Goal: Task Accomplishment & Management: Complete application form

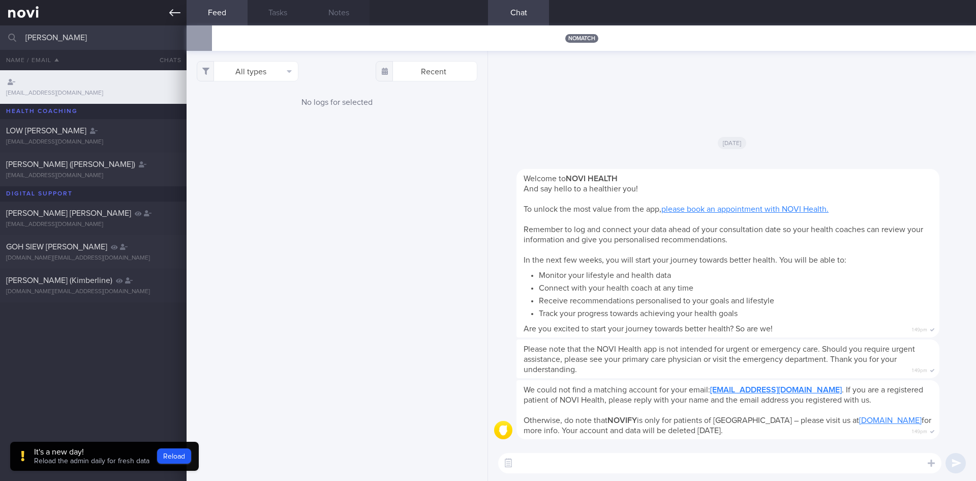
type input "[PERSON_NAME]"
click at [175, 10] on icon at bounding box center [174, 12] width 11 height 11
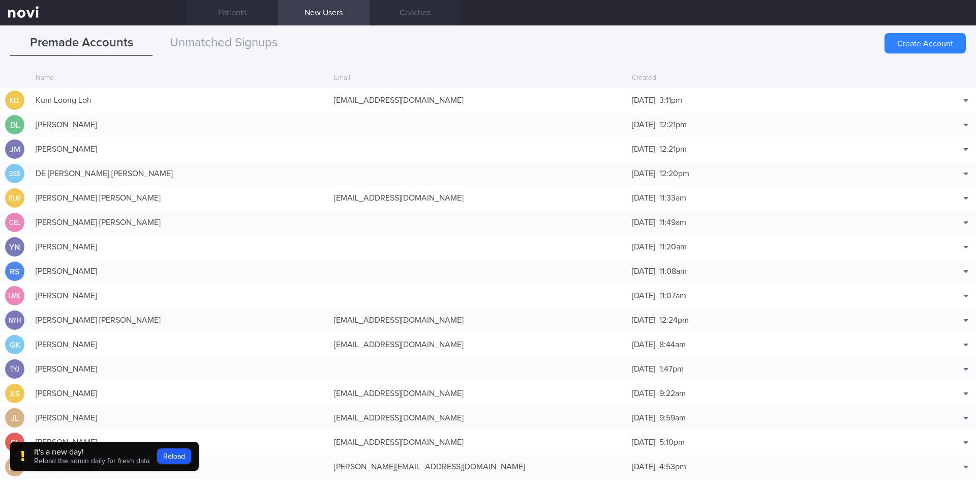
click at [176, 15] on icon at bounding box center [174, 12] width 11 height 11
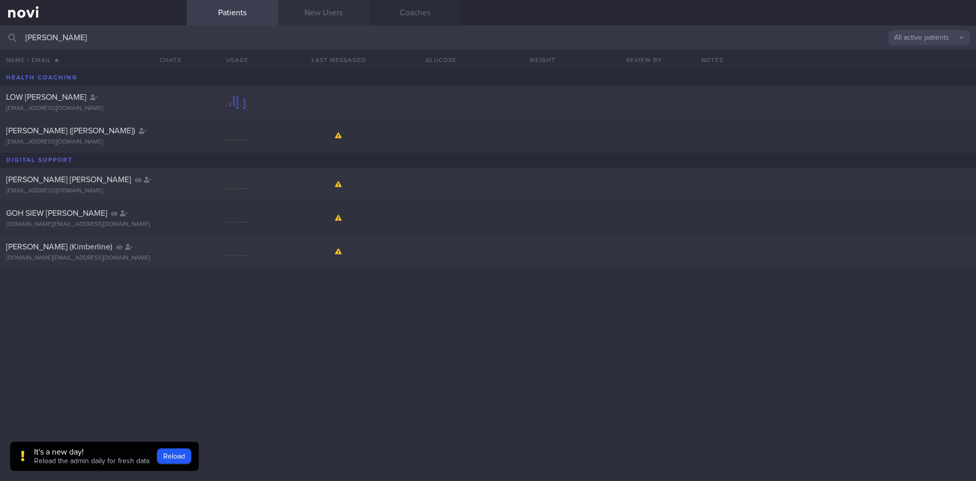
click at [336, 19] on link "New Users" at bounding box center [324, 12] width 92 height 25
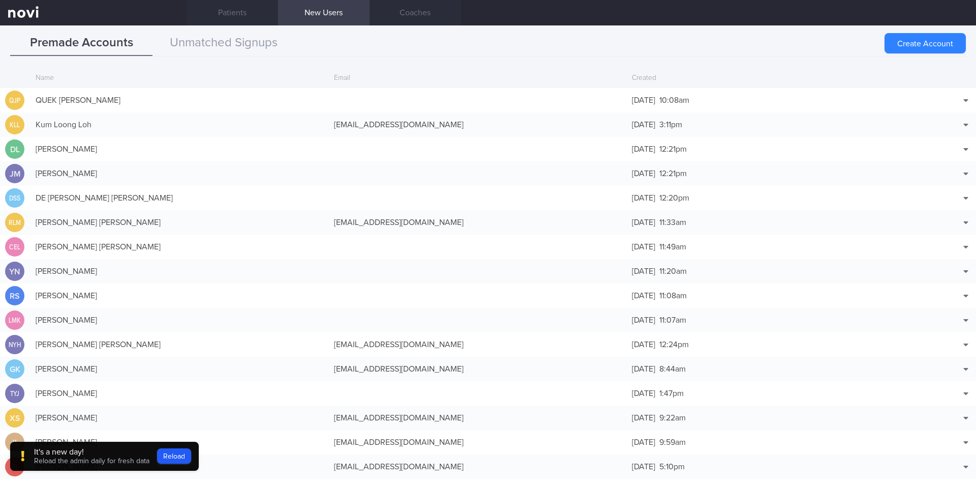
click at [923, 39] on button "Create Account" at bounding box center [925, 43] width 81 height 20
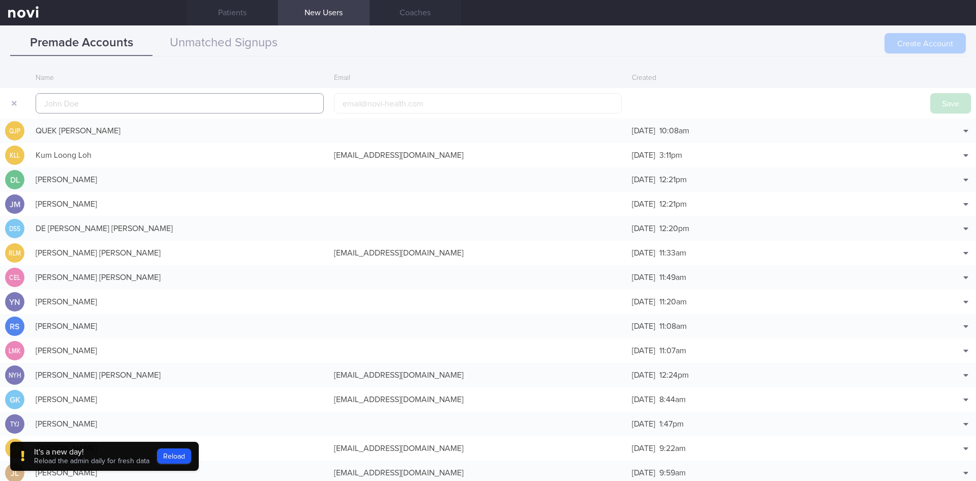
scroll to position [24, 0]
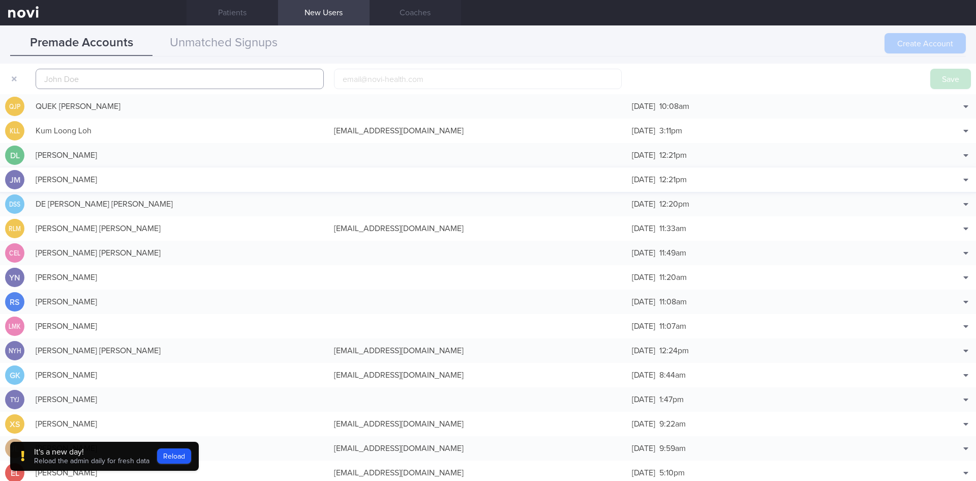
paste input "[PERSON_NAME]"
type input "[PERSON_NAME]"
paste input "[EMAIL_ADDRESS][DOMAIN_NAME]"
click at [405, 74] on input "[EMAIL_ADDRESS][DOMAIN_NAME]" at bounding box center [478, 79] width 288 height 20
type input "[EMAIL_ADDRESS][DOMAIN_NAME]"
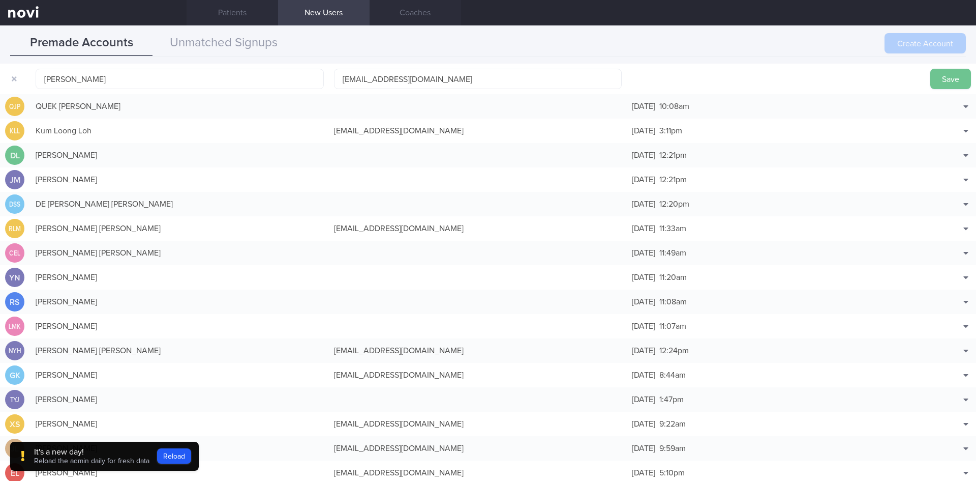
click at [942, 80] on button "Save" at bounding box center [951, 79] width 41 height 20
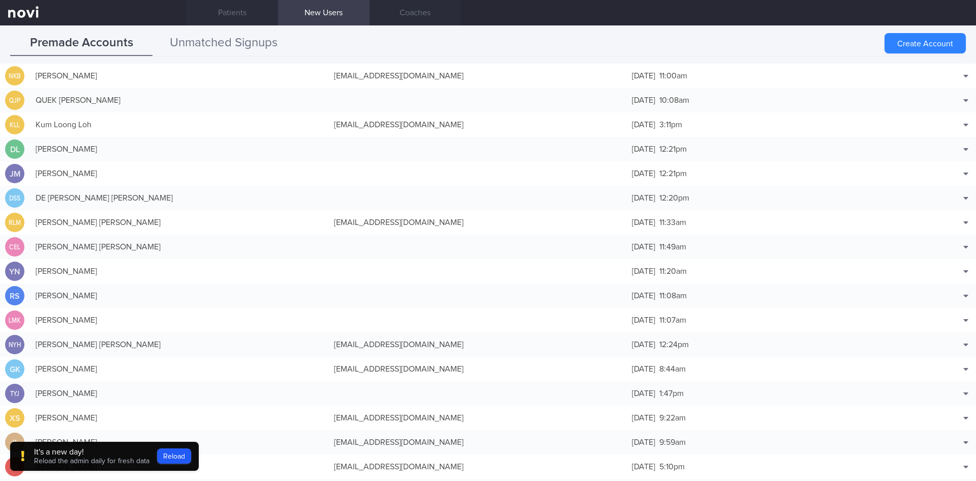
click at [246, 31] on div "Premade Accounts Unmatched Signups Create Account Name Email Created NKB NG KIM…" at bounding box center [488, 252] width 976 height 455
click at [245, 36] on button "Unmatched Signups" at bounding box center [224, 43] width 142 height 25
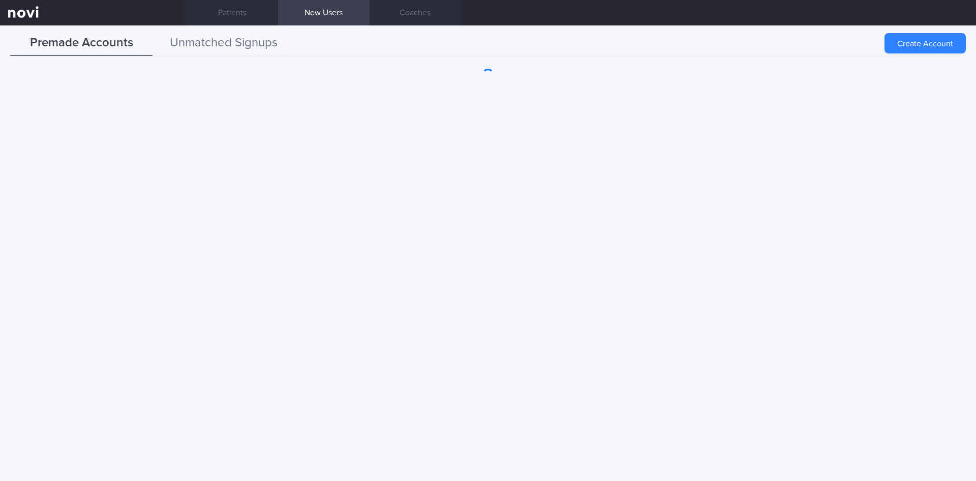
click at [219, 48] on button "Unmatched Signups" at bounding box center [224, 43] width 142 height 25
click at [254, 57] on div "Premade Accounts Unmatched Signups Create Account" at bounding box center [488, 252] width 976 height 455
click at [253, 53] on button "Unmatched Signups" at bounding box center [224, 43] width 142 height 25
click at [214, 35] on button "Unmatched Signups" at bounding box center [224, 43] width 142 height 25
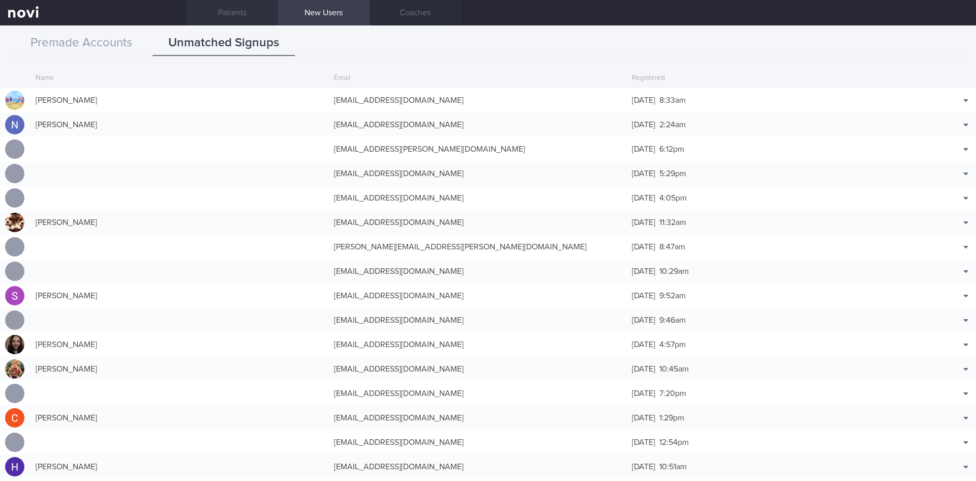
click at [224, 9] on link "Patients" at bounding box center [233, 12] width 92 height 25
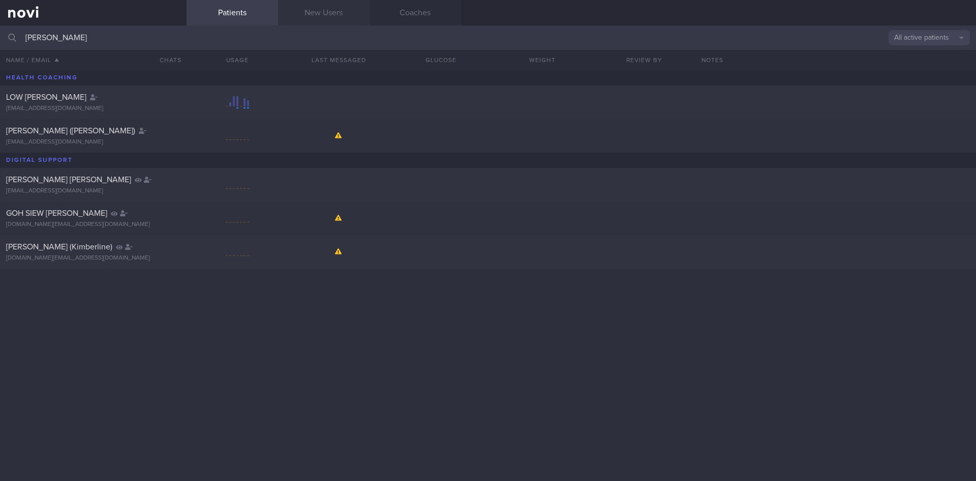
click at [318, 14] on link "New Users" at bounding box center [324, 12] width 92 height 25
click at [321, 14] on link "New Users" at bounding box center [324, 12] width 92 height 25
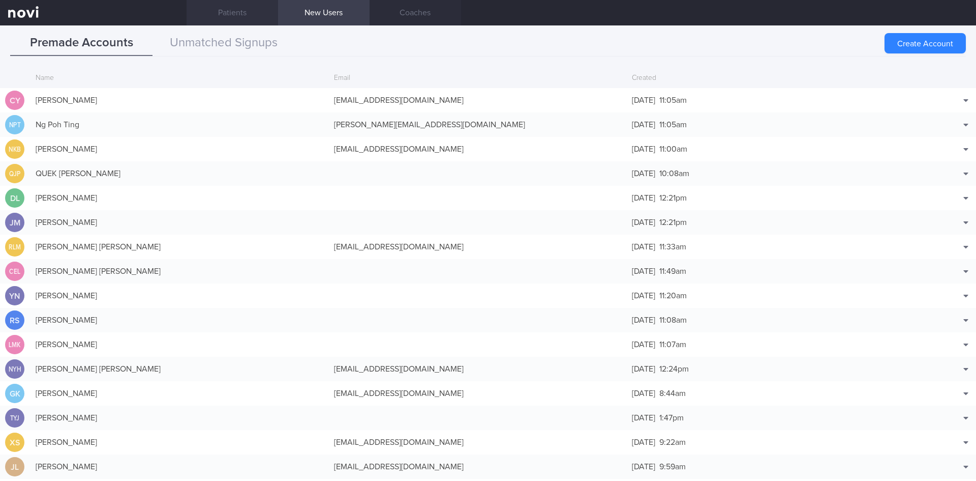
click at [252, 18] on link "Patients" at bounding box center [233, 12] width 92 height 25
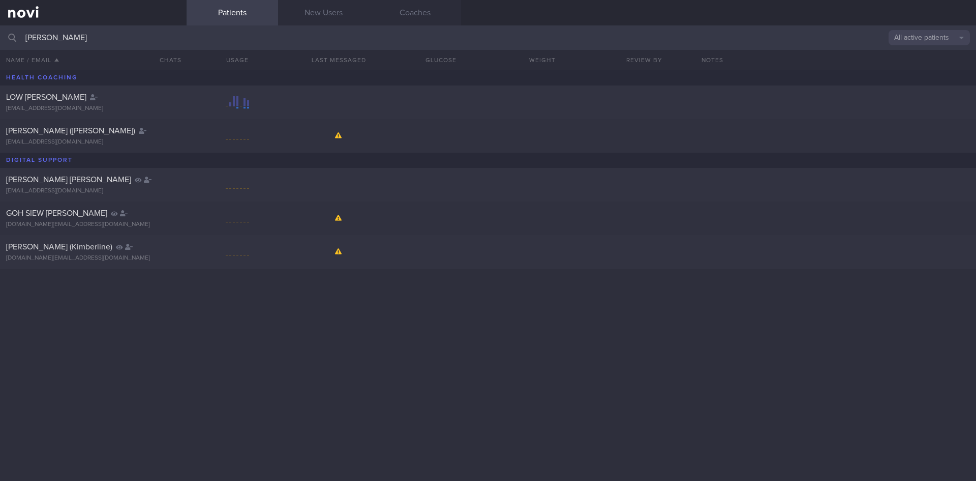
drag, startPoint x: 305, startPoint y: 18, endPoint x: 78, endPoint y: 10, distance: 227.0
click at [306, 18] on link "New Users" at bounding box center [324, 12] width 92 height 25
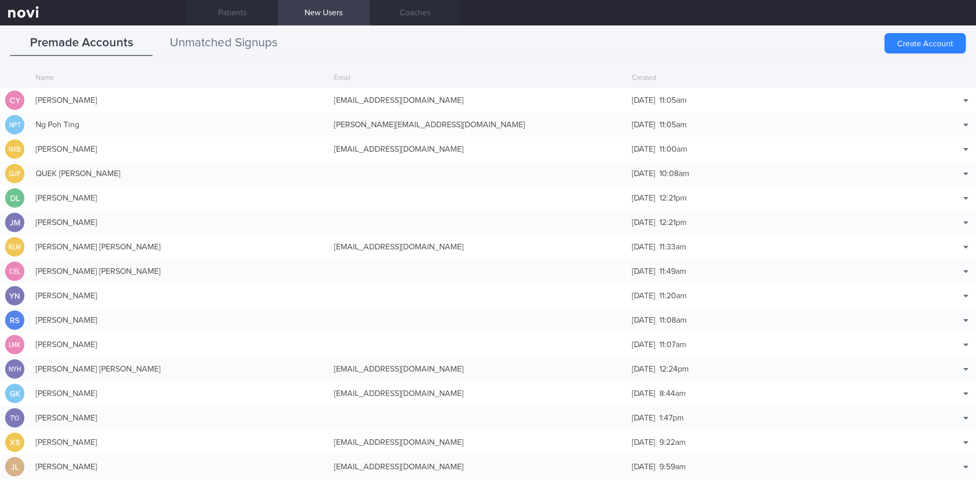
click at [183, 31] on button "Unmatched Signups" at bounding box center [224, 43] width 142 height 25
click at [182, 40] on button "Unmatched Signups" at bounding box center [224, 43] width 142 height 25
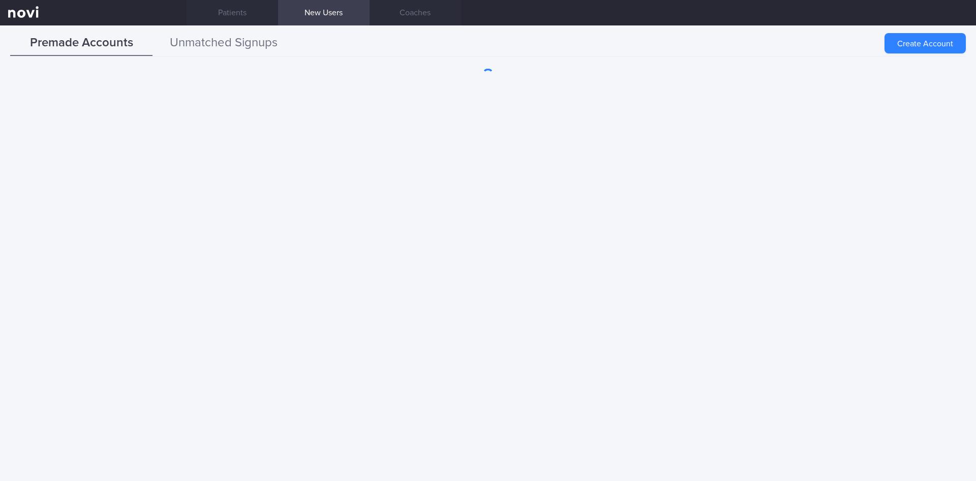
click at [248, 51] on button "Unmatched Signups" at bounding box center [224, 43] width 142 height 25
click at [256, 50] on button "Unmatched Signups" at bounding box center [224, 43] width 142 height 25
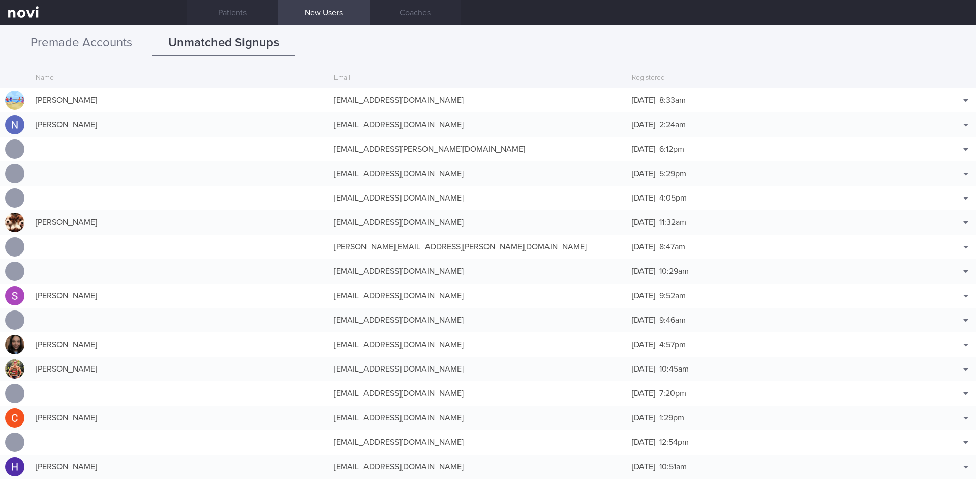
click at [100, 47] on button "Premade Accounts" at bounding box center [81, 43] width 142 height 25
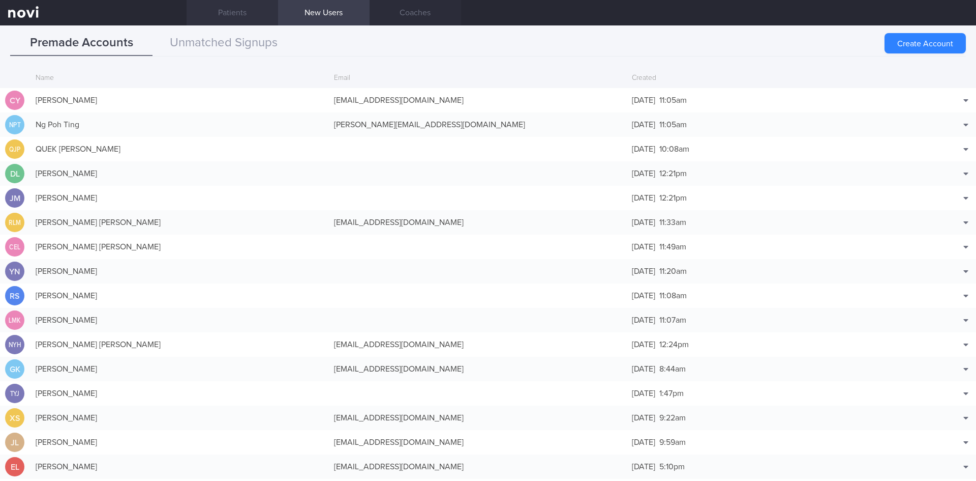
click at [209, 11] on link "Patients" at bounding box center [233, 12] width 92 height 25
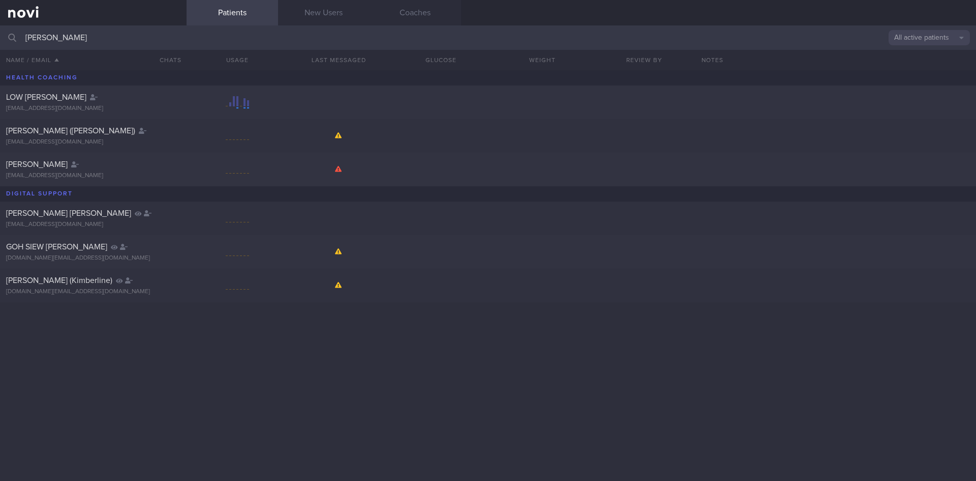
drag, startPoint x: 537, startPoint y: 38, endPoint x: 0, endPoint y: 43, distance: 537.5
click at [0, 43] on input "[PERSON_NAME]" at bounding box center [488, 37] width 976 height 24
click at [141, 42] on input "[PERSON_NAME]" at bounding box center [488, 37] width 976 height 24
click at [109, 174] on div "[EMAIL_ADDRESS][DOMAIN_NAME]" at bounding box center [93, 176] width 174 height 8
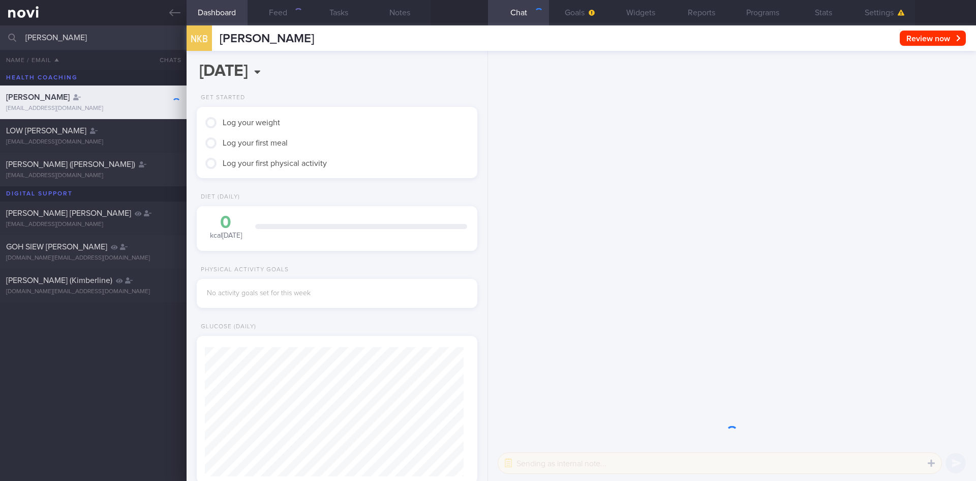
scroll to position [127, 255]
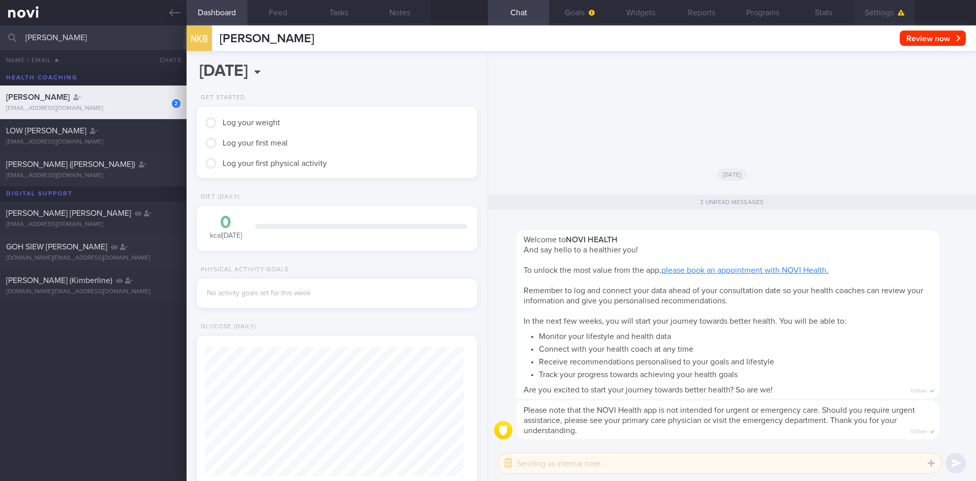
click at [899, 15] on icon "button" at bounding box center [901, 13] width 7 height 6
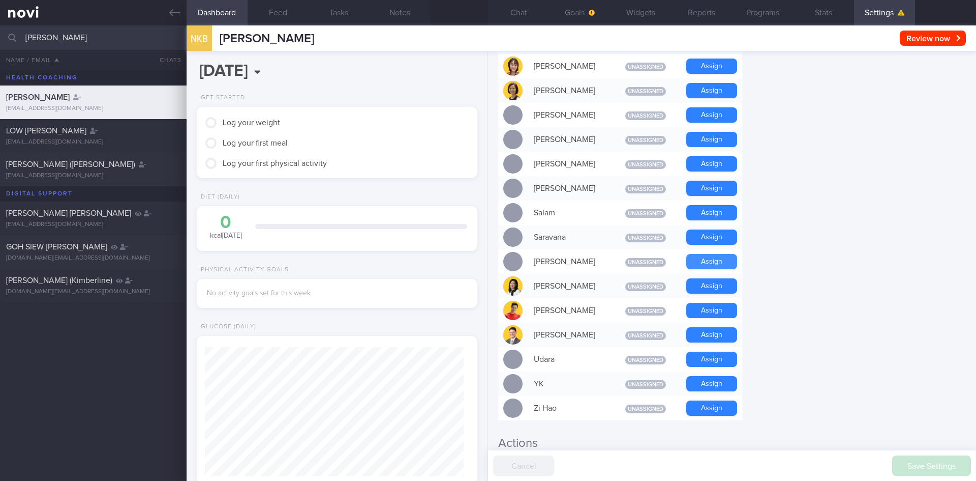
scroll to position [814, 0]
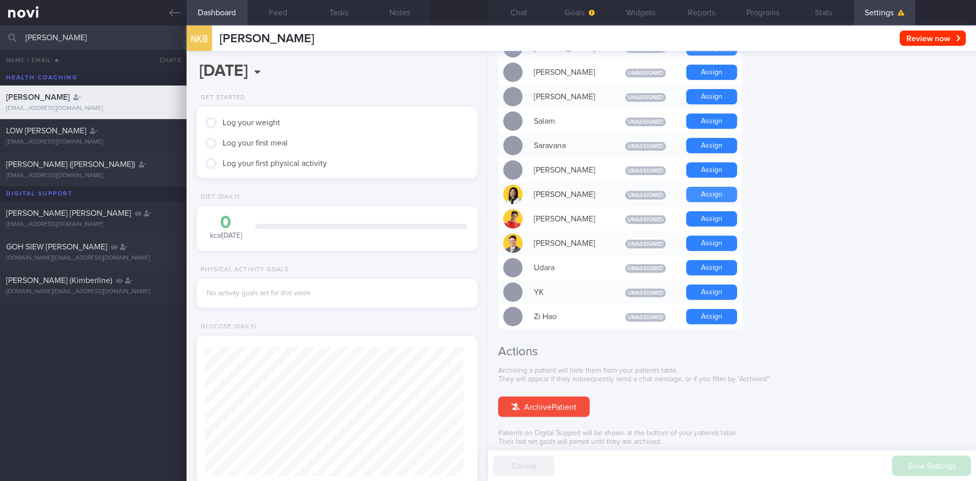
click at [712, 187] on button "Assign" at bounding box center [711, 194] width 51 height 15
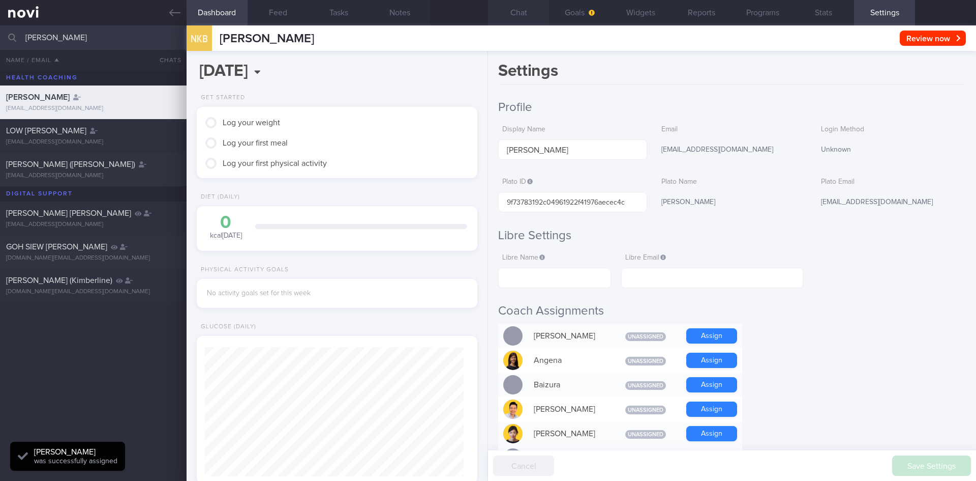
scroll to position [129, 259]
click at [525, 20] on button "Chat" at bounding box center [518, 12] width 61 height 25
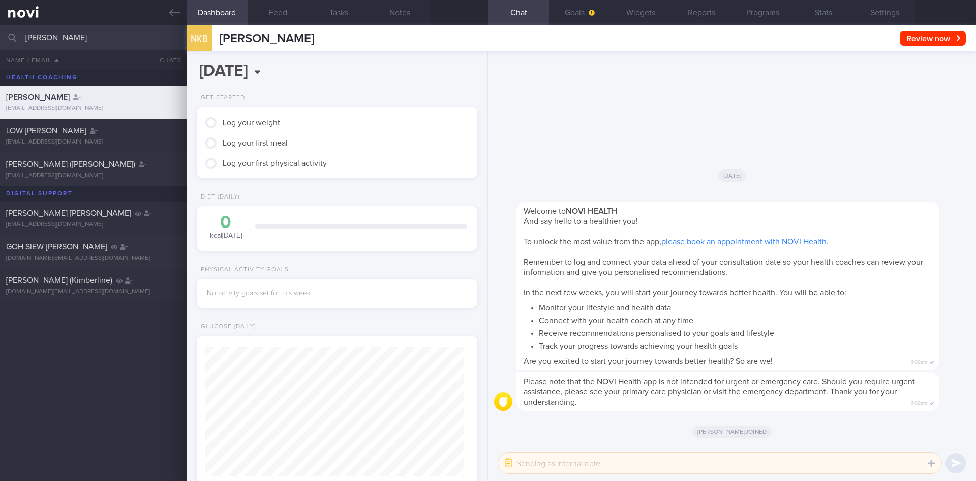
click at [799, 382] on span "Please note that the NOVI Health app is not intended for urgent or emergency ca…" at bounding box center [720, 391] width 392 height 28
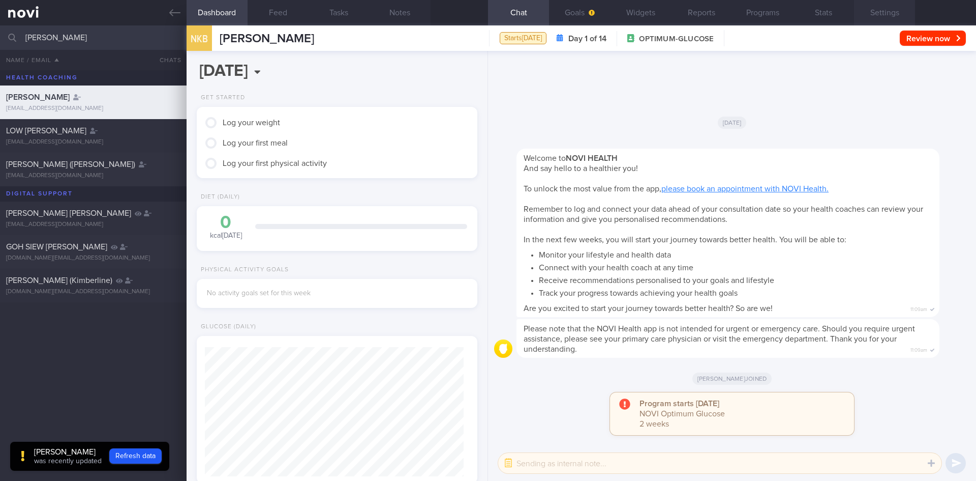
click at [886, 8] on button "Settings" at bounding box center [884, 12] width 61 height 25
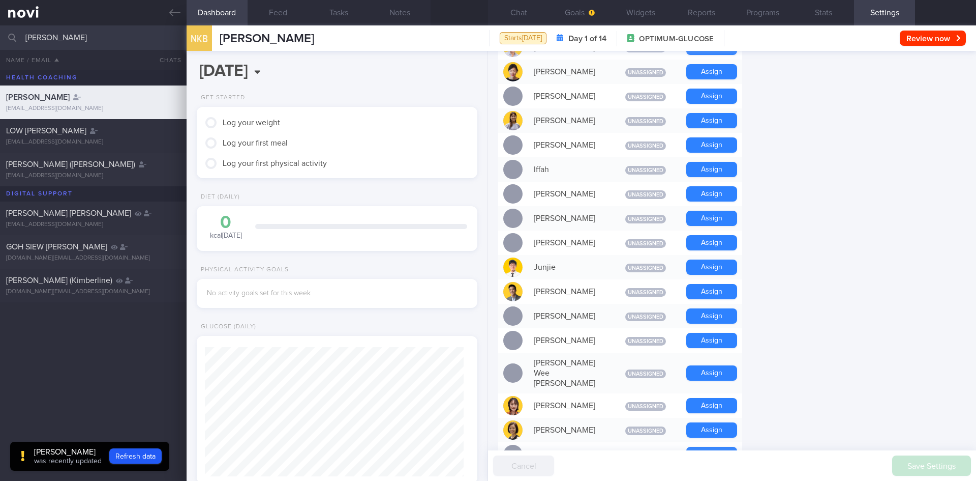
scroll to position [356, 0]
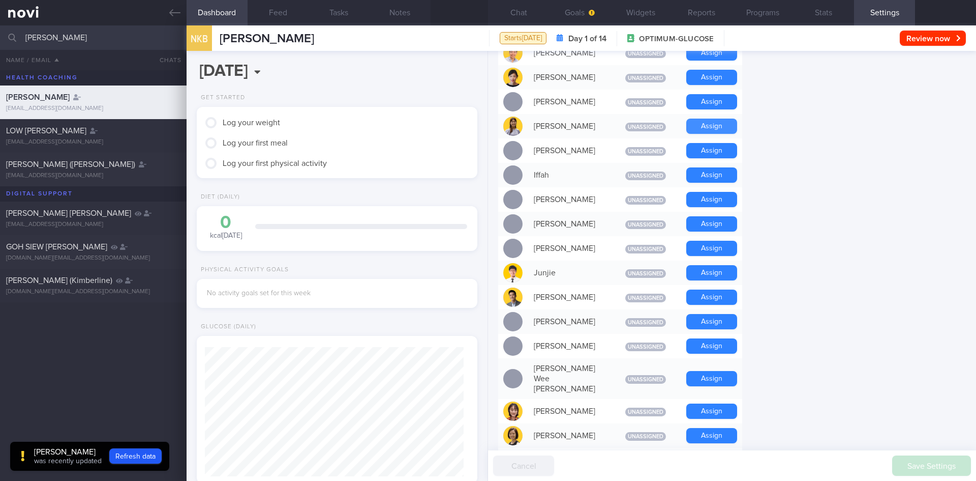
click at [710, 133] on button "Assign" at bounding box center [711, 125] width 51 height 15
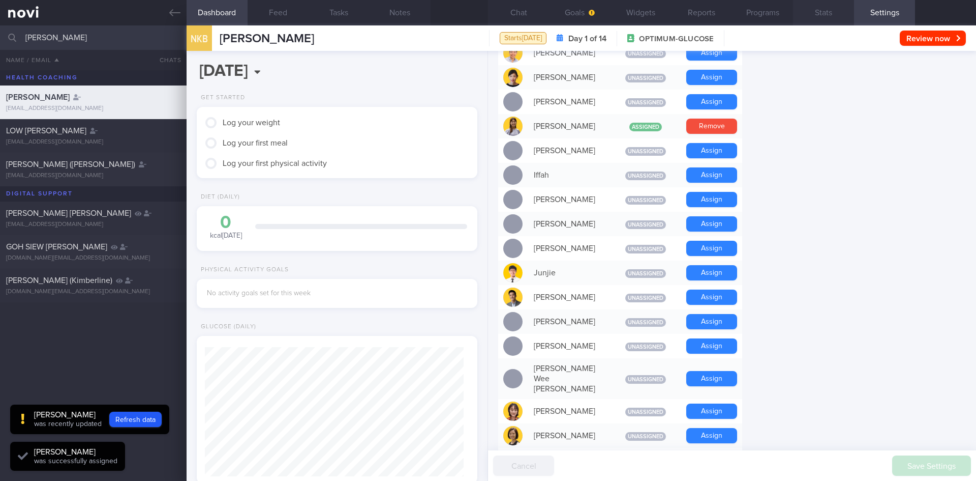
scroll to position [129, 259]
click at [768, 9] on button "Programs" at bounding box center [762, 12] width 61 height 25
